Goal: Check status: Check status

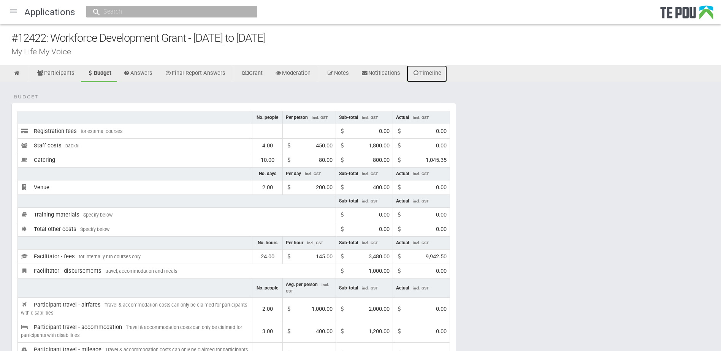
click at [431, 71] on link "Timeline" at bounding box center [427, 73] width 41 height 17
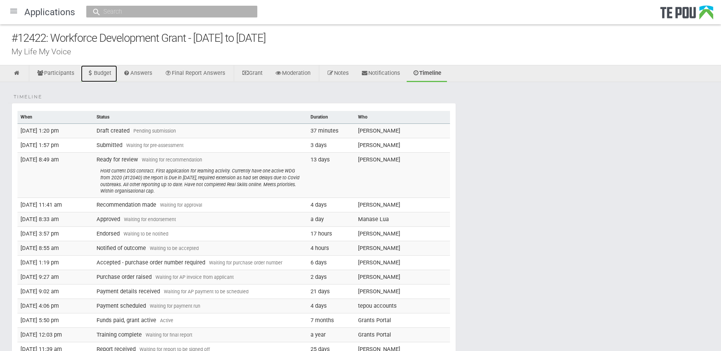
click at [110, 74] on link "Budget" at bounding box center [99, 73] width 36 height 17
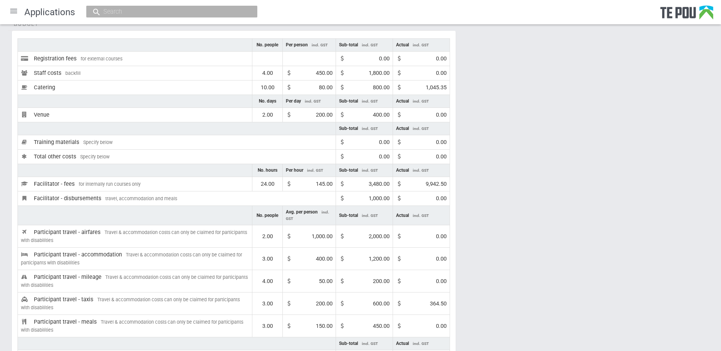
scroll to position [59, 0]
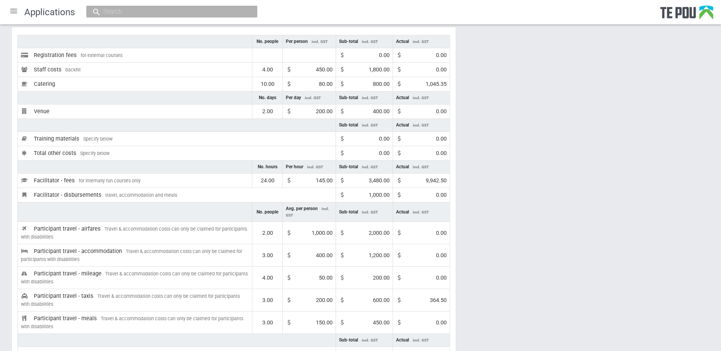
scroll to position [38, 0]
